Goal: Task Accomplishment & Management: Complete application form

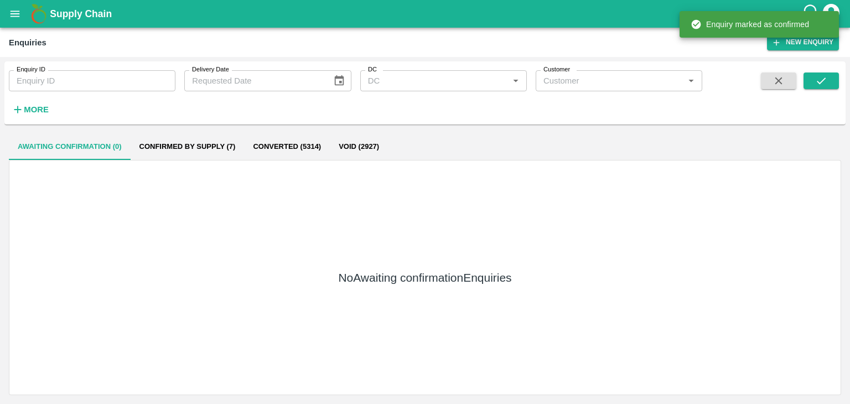
click at [810, 85] on button "submit" at bounding box center [820, 80] width 35 height 17
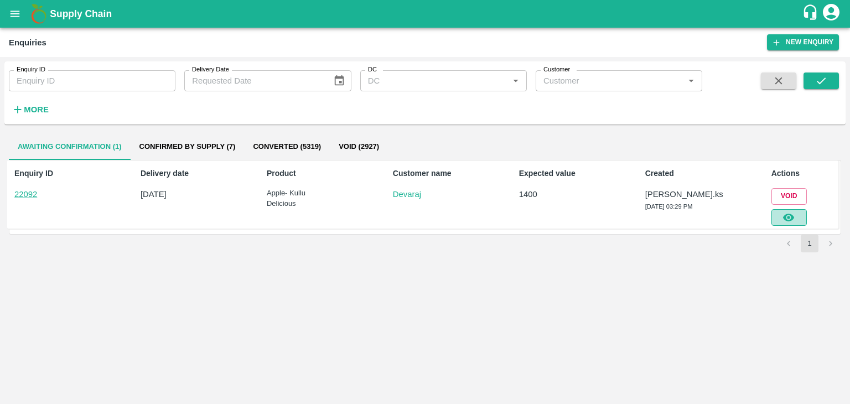
click at [791, 211] on icon "button" at bounding box center [788, 217] width 12 height 12
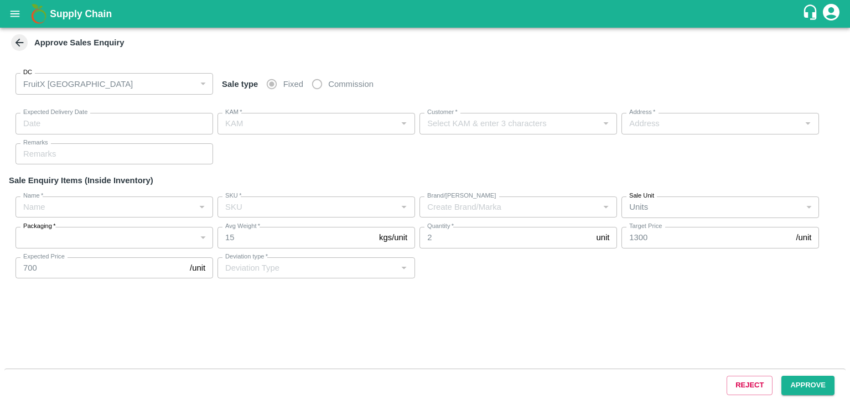
type input "[DATE] 03:40 PM"
type input "[PERSON_NAME].ks"
type input "Devaraj"
type input "[STREET_ADDRESS]"
type input "Apple- Kullu Delicious"
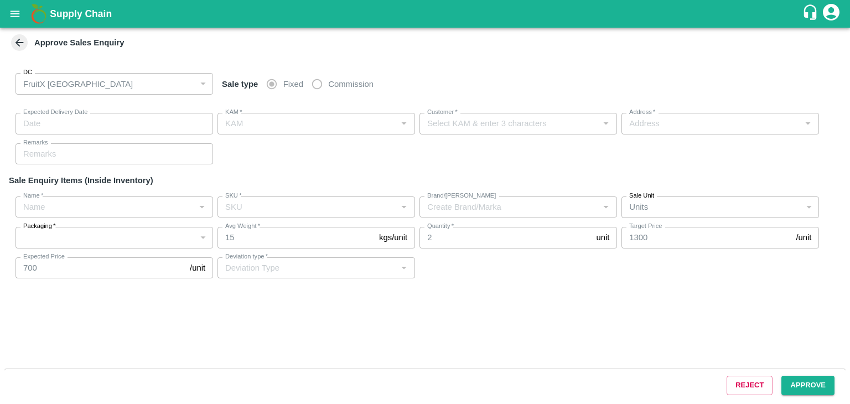
type input "Premium-4 layer"
type input "LP VGK1"
type input "Others"
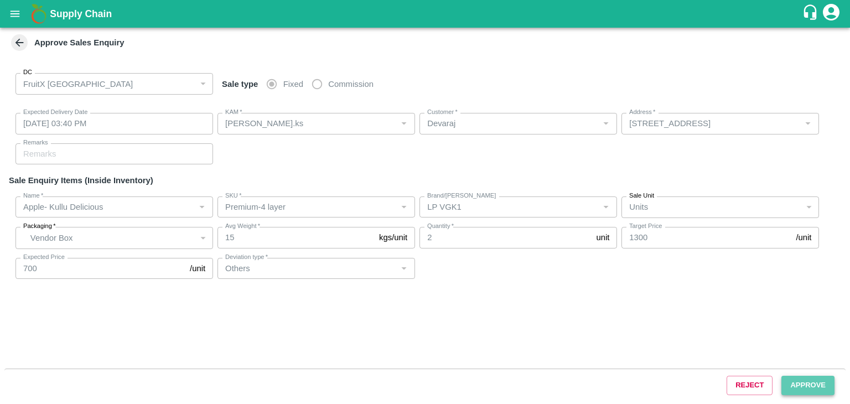
click at [816, 388] on button "Approve" at bounding box center [807, 385] width 53 height 19
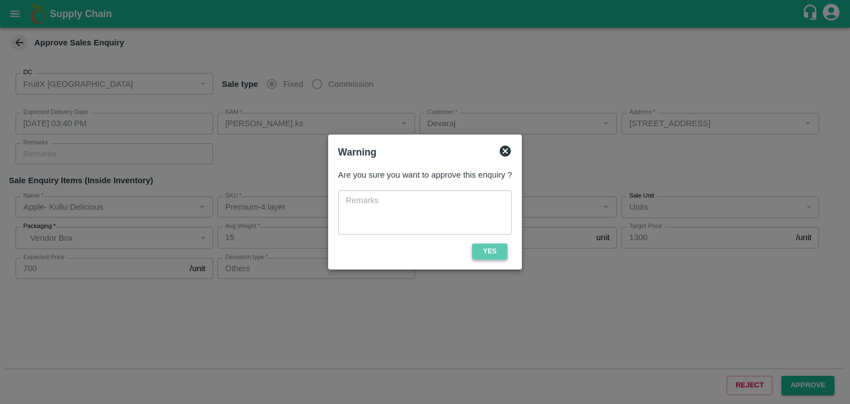
click at [489, 245] on button "Yes" at bounding box center [489, 251] width 35 height 16
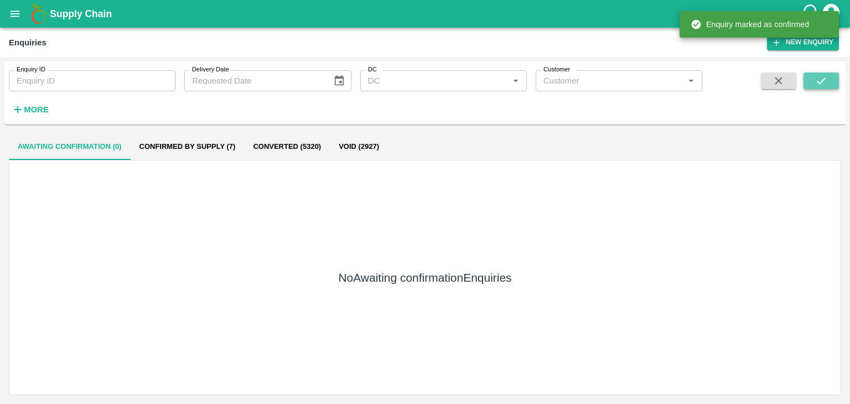
click at [823, 78] on icon "submit" at bounding box center [821, 81] width 12 height 12
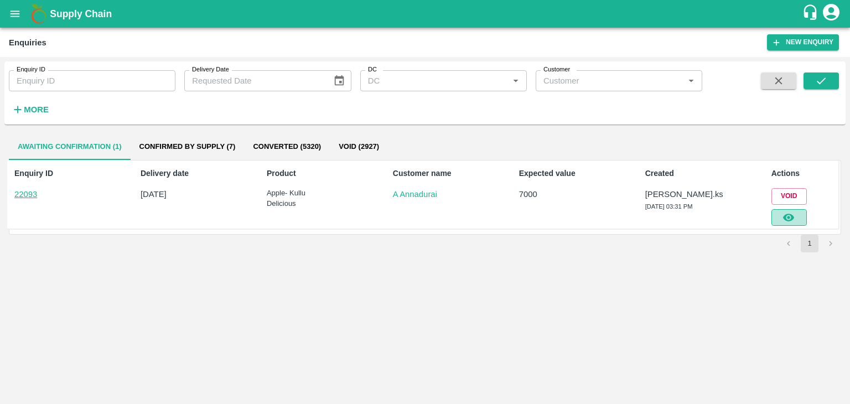
click at [785, 214] on icon "button" at bounding box center [788, 217] width 12 height 12
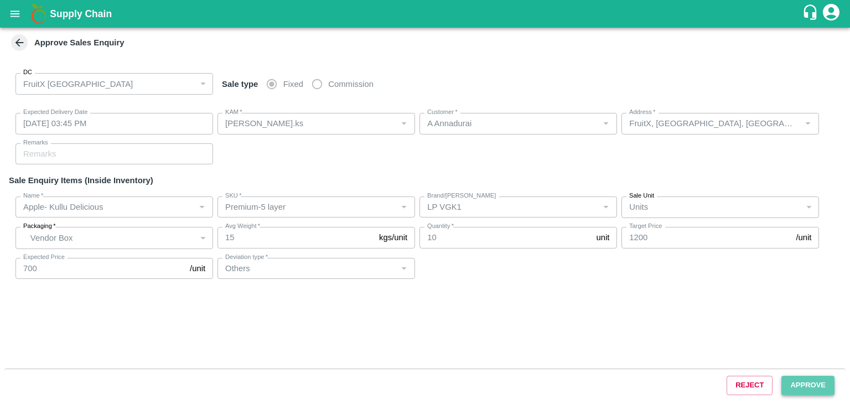
click at [796, 390] on button "Approve" at bounding box center [807, 385] width 53 height 19
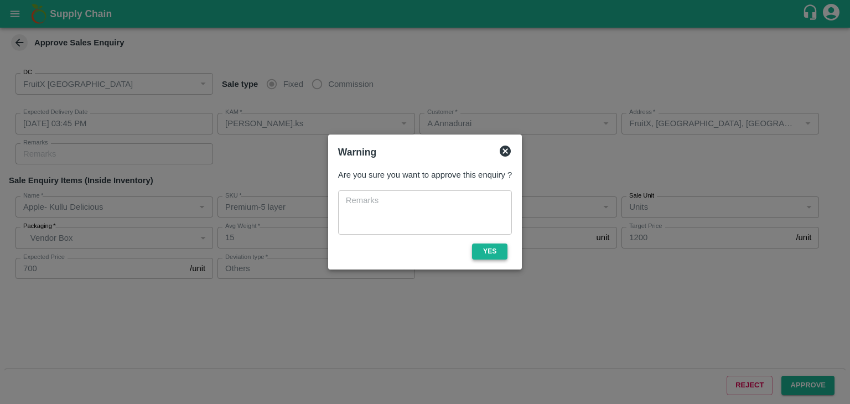
click at [497, 257] on button "Yes" at bounding box center [489, 251] width 35 height 16
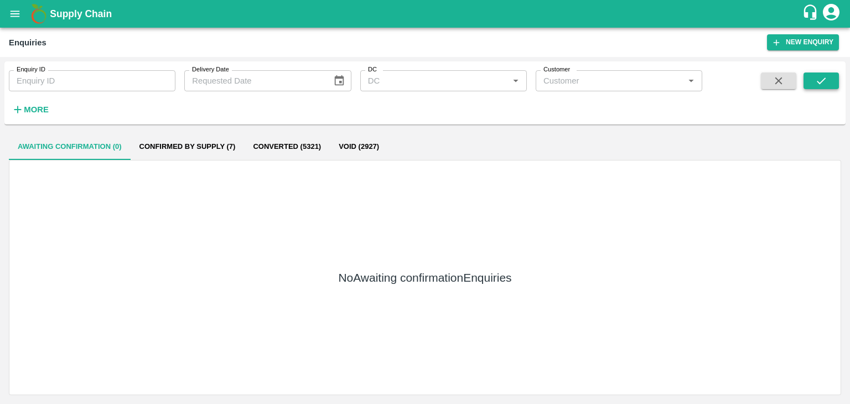
click at [833, 81] on button "submit" at bounding box center [820, 80] width 35 height 17
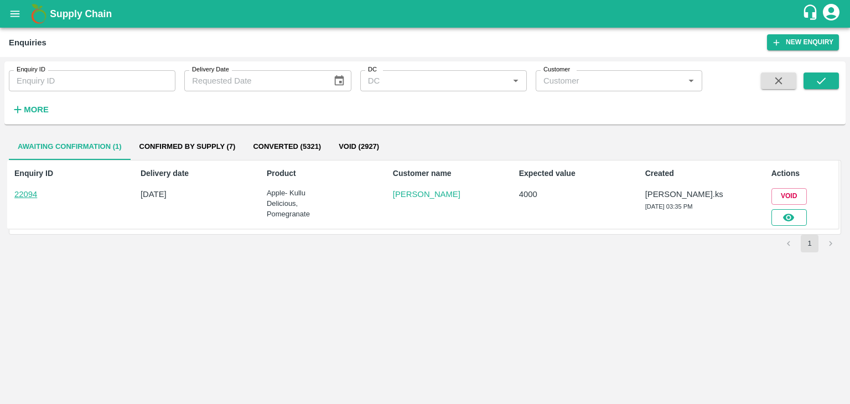
click at [799, 211] on button "button" at bounding box center [788, 217] width 35 height 17
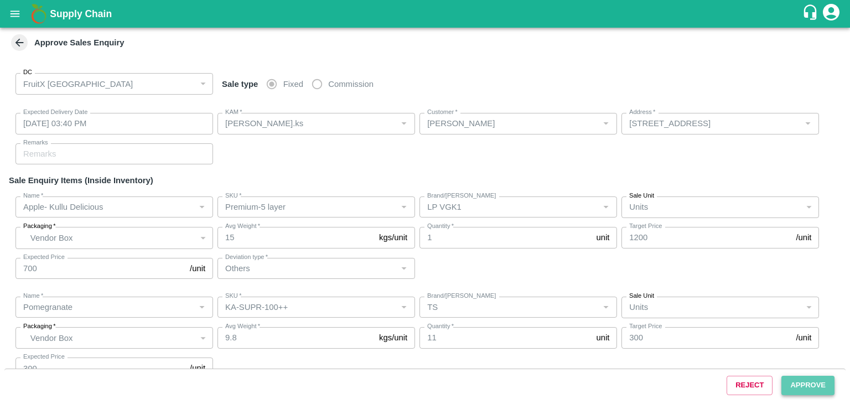
click at [790, 381] on button "Approve" at bounding box center [807, 385] width 53 height 19
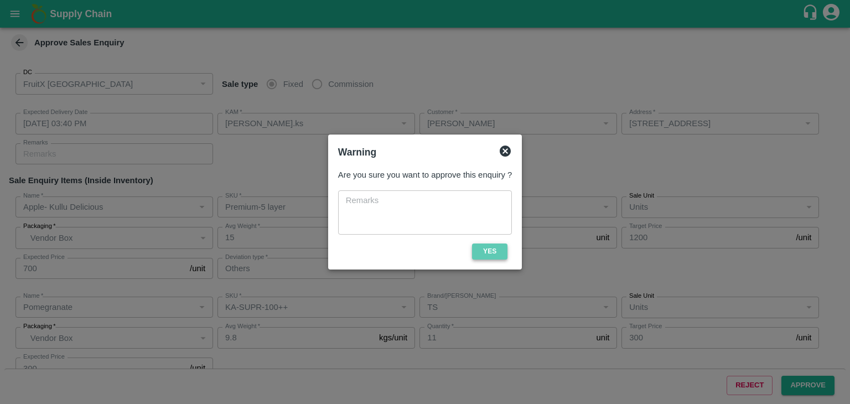
click at [497, 251] on button "Yes" at bounding box center [489, 251] width 35 height 16
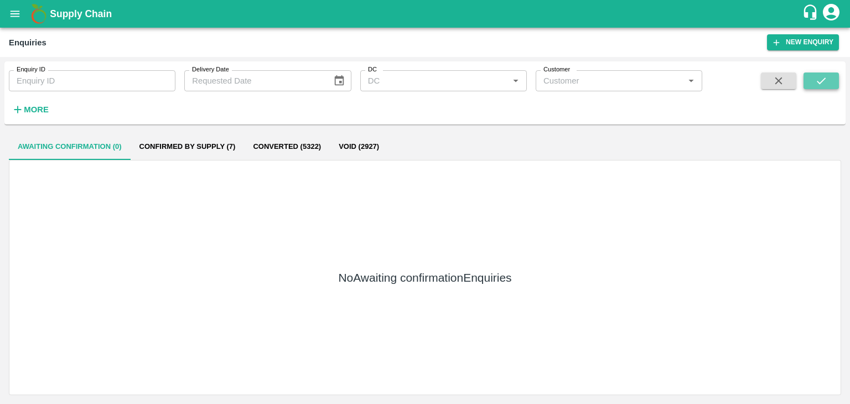
click at [824, 84] on icon "submit" at bounding box center [821, 81] width 12 height 12
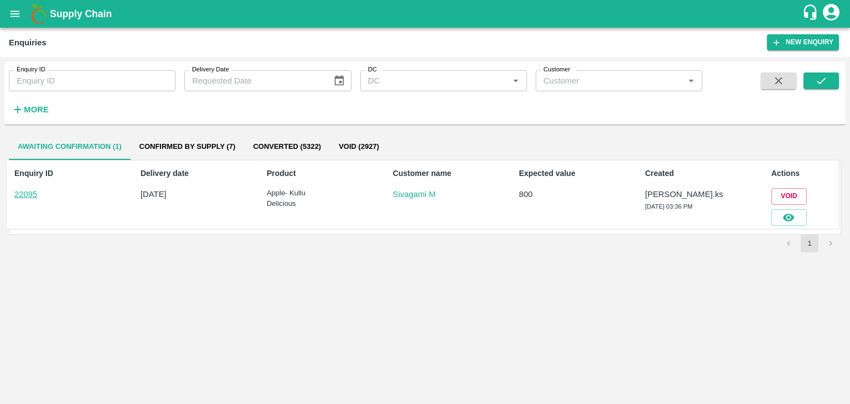
click at [800, 207] on div at bounding box center [787, 215] width 40 height 21
click at [801, 220] on button "button" at bounding box center [788, 217] width 35 height 17
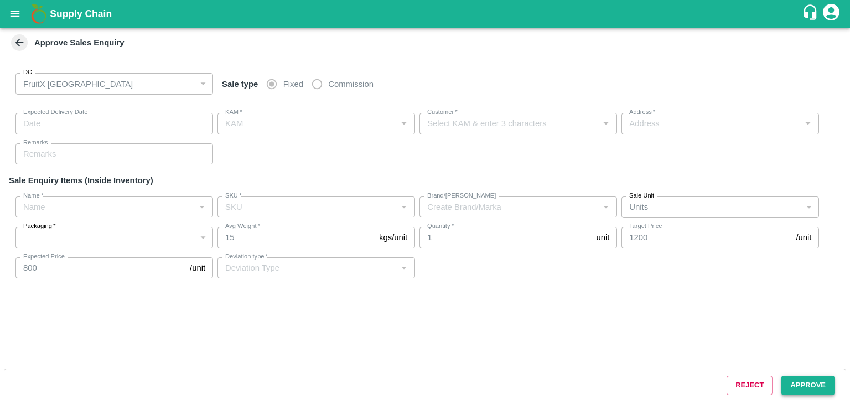
type input "[DATE] 03:45 PM"
type input "[PERSON_NAME].ks"
type input "Sivagami M"
type input "huskur fruits Market -i53 , [GEOGRAPHIC_DATA] , [GEOGRAPHIC_DATA], [GEOGRAPHIC_…"
type input "Apple- Kullu Delicious"
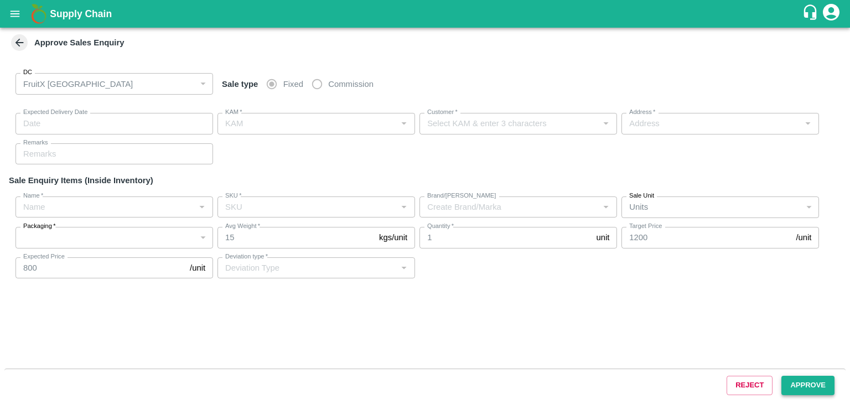
type input "Premium-5 layer"
type input "LP VGK1"
type input "Others"
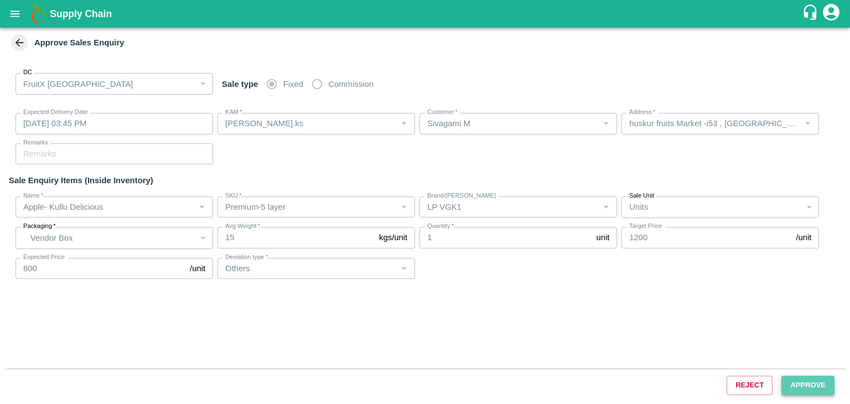
click at [823, 386] on button "Approve" at bounding box center [807, 385] width 53 height 19
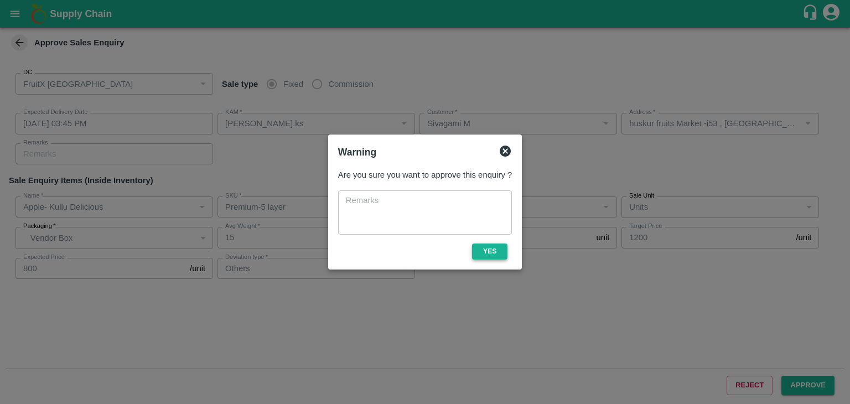
click at [478, 252] on button "Yes" at bounding box center [489, 251] width 35 height 16
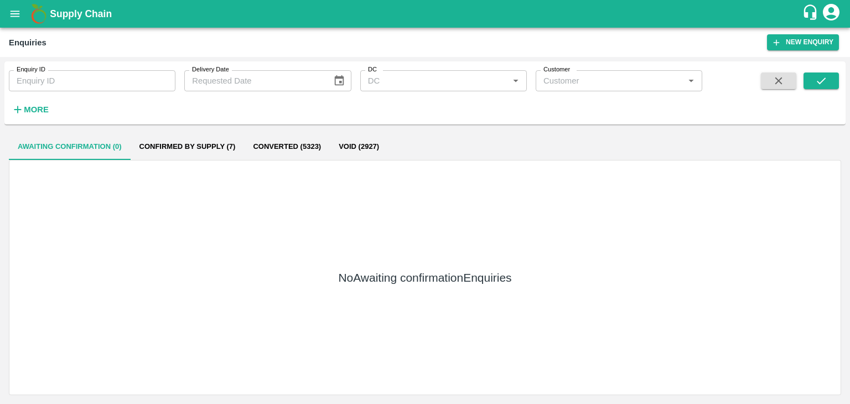
click at [825, 91] on span at bounding box center [820, 94] width 35 height 45
click at [832, 74] on button "submit" at bounding box center [820, 80] width 35 height 17
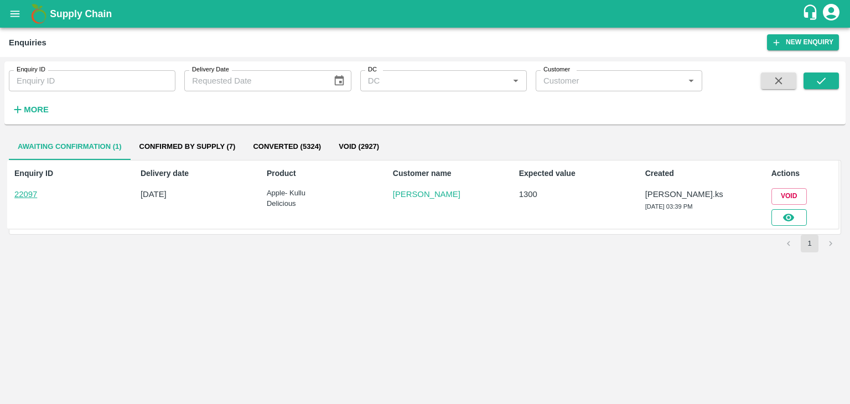
click at [797, 211] on button "button" at bounding box center [788, 217] width 35 height 17
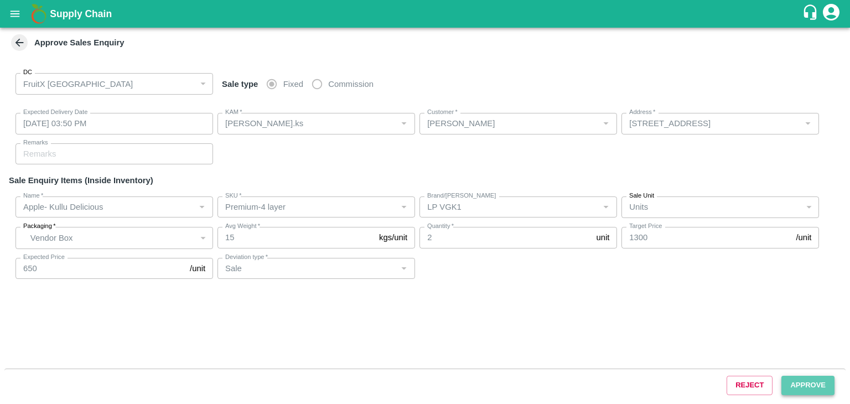
click at [814, 387] on button "Approve" at bounding box center [807, 385] width 53 height 19
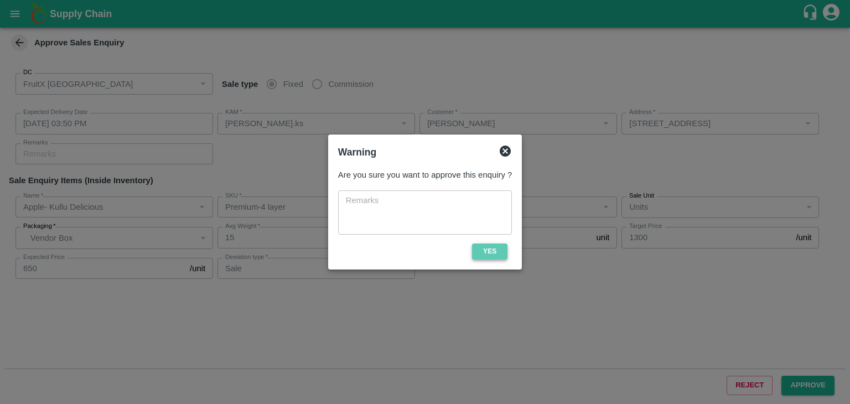
click at [494, 249] on button "Yes" at bounding box center [489, 251] width 35 height 16
click at [489, 249] on icon at bounding box center [490, 250] width 15 height 15
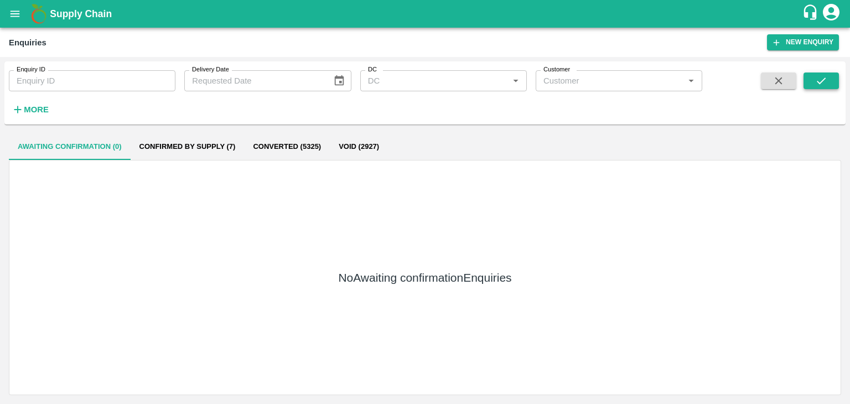
click at [831, 82] on button "submit" at bounding box center [820, 80] width 35 height 17
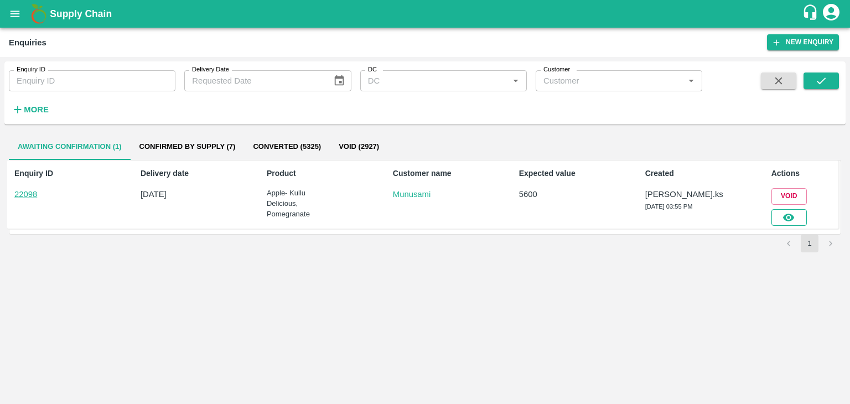
click at [786, 214] on icon "button" at bounding box center [788, 218] width 11 height 8
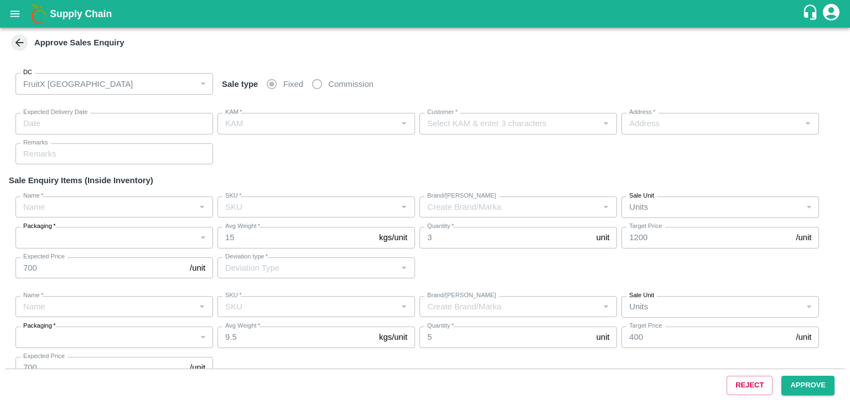
type input "[DATE] 04:15 PM"
type input "[PERSON_NAME].ks"
type input "Munusami"
type input "[STREET_ADDRESS],, [GEOGRAPHIC_DATA], [GEOGRAPHIC_DATA], [GEOGRAPHIC_DATA], TAM…"
type input "Apple- Kullu Delicious"
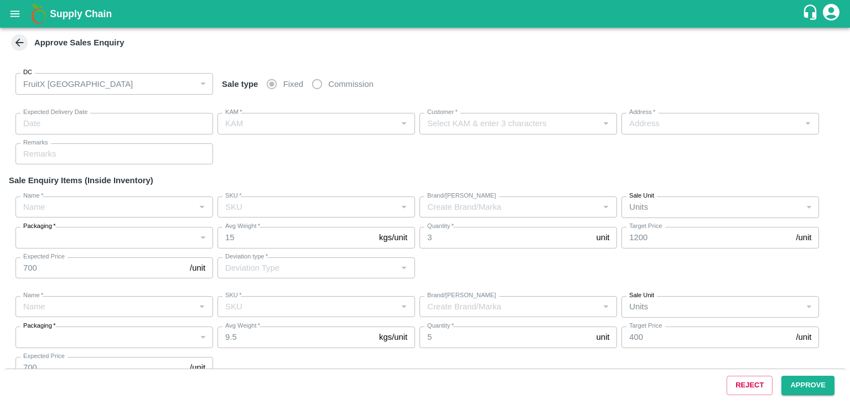
type input "Premium-5 layer"
type input "LP VGK1"
type input "Others"
type input "Pomegranate"
type input "KA-SUPR-180++"
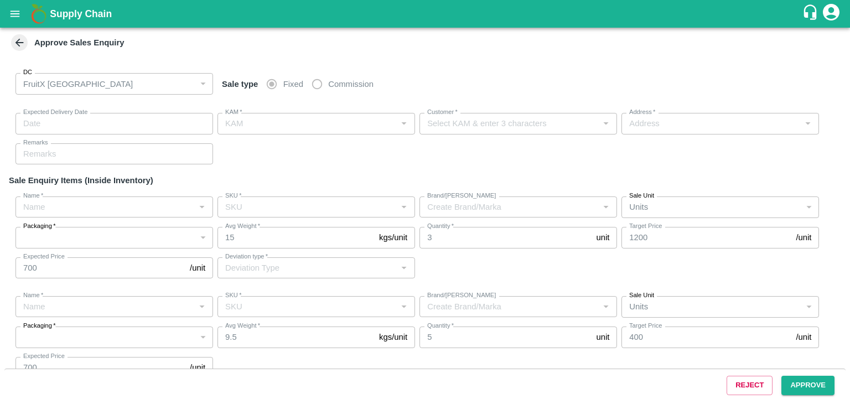
type input "AM"
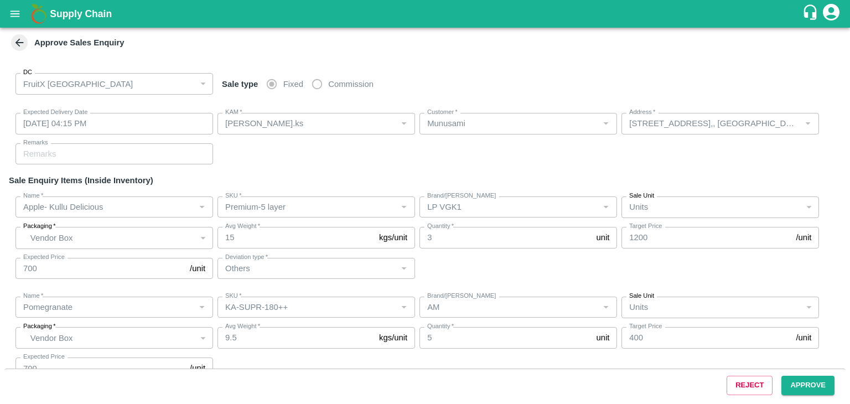
click at [817, 396] on div "Reject Approve" at bounding box center [424, 385] width 841 height 33
click at [815, 388] on button "Approve" at bounding box center [807, 385] width 53 height 19
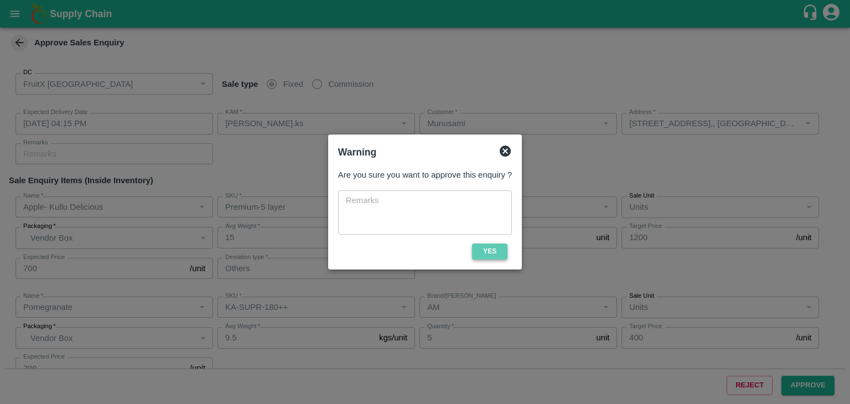
click at [489, 247] on button "Yes" at bounding box center [489, 251] width 35 height 16
